Goal: Task Accomplishment & Management: Manage account settings

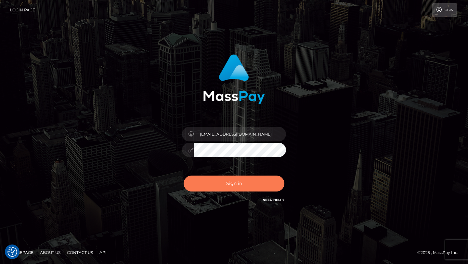
drag, startPoint x: 0, startPoint y: 0, endPoint x: 215, endPoint y: 188, distance: 285.4
click at [215, 188] on button "Sign in" at bounding box center [234, 184] width 101 height 16
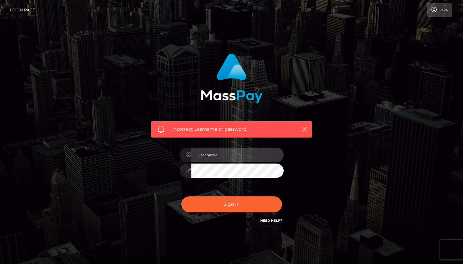
click at [224, 155] on input "text" at bounding box center [237, 155] width 92 height 15
type input "[EMAIL_ADDRESS][DOMAIN_NAME]"
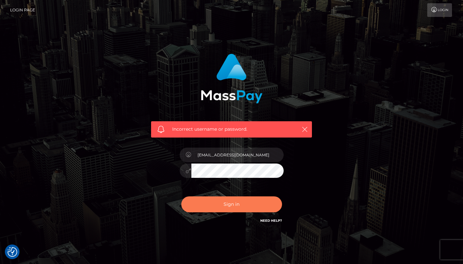
click at [226, 202] on button "Sign in" at bounding box center [231, 204] width 101 height 16
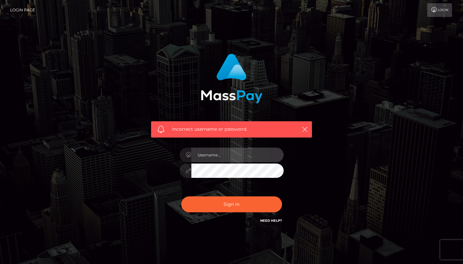
click at [242, 156] on input "text" at bounding box center [237, 155] width 92 height 15
checkbox input "true"
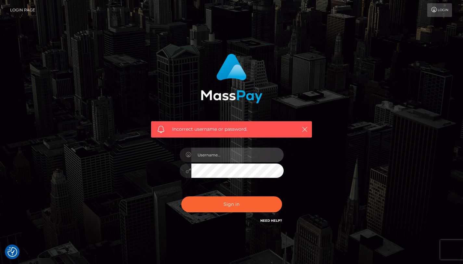
type input "[EMAIL_ADDRESS][DOMAIN_NAME]"
click at [181, 196] on button "Sign in" at bounding box center [231, 204] width 101 height 16
